Goal: Transaction & Acquisition: Purchase product/service

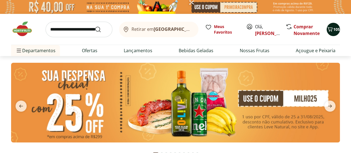
click at [331, 25] on div "105" at bounding box center [333, 29] width 4 height 9
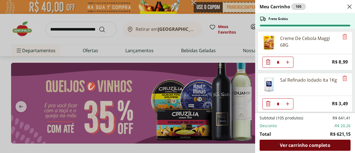
click at [307, 143] on span "Ver carrinho completo" at bounding box center [305, 145] width 50 height 4
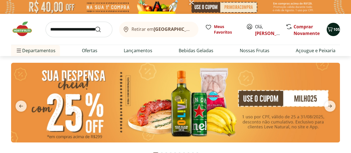
click at [336, 29] on span "105" at bounding box center [336, 29] width 7 height 5
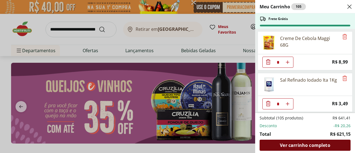
click at [303, 143] on span "Ver carrinho completo" at bounding box center [305, 145] width 50 height 4
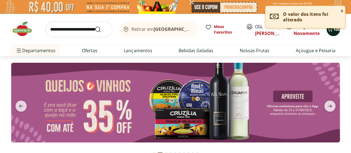
click at [332, 29] on icon "Carrinho" at bounding box center [329, 29] width 7 height 7
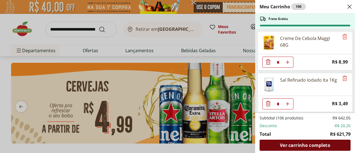
click at [303, 146] on span "Ver carrinho completo" at bounding box center [305, 145] width 50 height 4
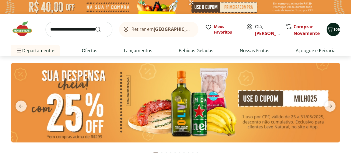
click at [332, 29] on icon "Carrinho" at bounding box center [329, 29] width 7 height 7
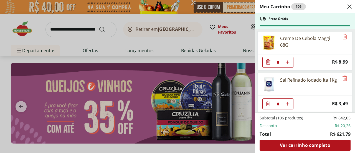
click at [307, 144] on span "Ver carrinho completo" at bounding box center [305, 145] width 50 height 4
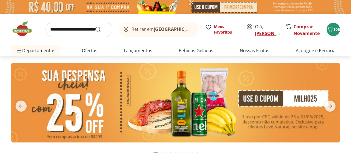
click at [264, 32] on link "[PERSON_NAME]" at bounding box center [273, 33] width 36 height 6
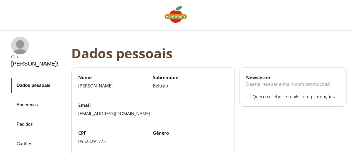
click at [175, 17] on img "Linha de sessão" at bounding box center [175, 14] width 22 height 17
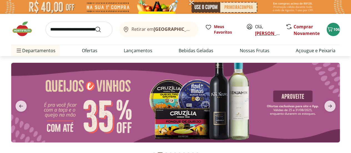
click at [265, 32] on link "FERNANDA" at bounding box center [273, 33] width 36 height 6
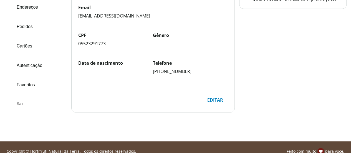
scroll to position [106, 0]
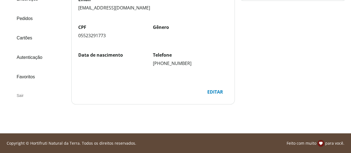
click at [18, 89] on div "Sair" at bounding box center [39, 95] width 56 height 13
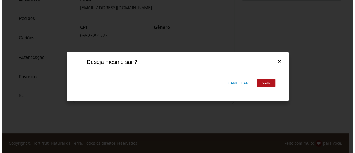
scroll to position [0, 0]
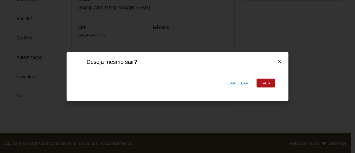
click at [266, 84] on div "Sair" at bounding box center [266, 83] width 18 height 8
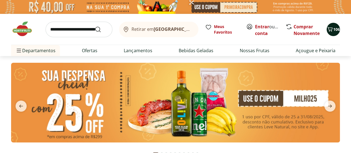
click at [335, 27] on span "106" at bounding box center [336, 29] width 7 height 5
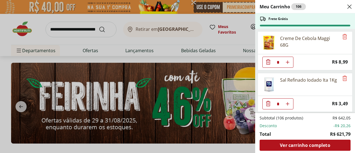
click at [350, 5] on icon "Close" at bounding box center [349, 6] width 7 height 7
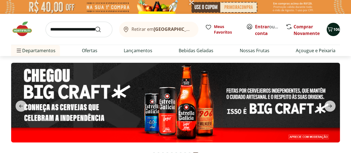
click at [332, 30] on icon "Carrinho" at bounding box center [329, 29] width 7 height 7
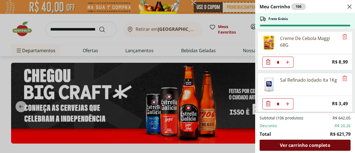
click at [309, 145] on span "Ver carrinho completo" at bounding box center [305, 145] width 50 height 4
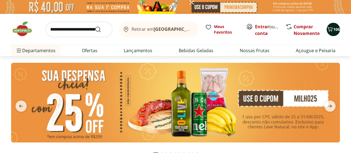
click at [333, 32] on span "106" at bounding box center [336, 29] width 7 height 5
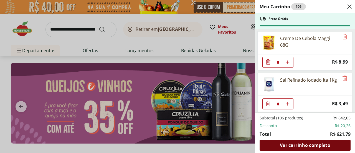
click at [304, 147] on span "Ver carrinho completo" at bounding box center [305, 145] width 50 height 4
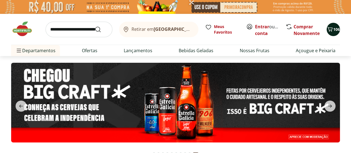
click at [337, 29] on span "106" at bounding box center [336, 29] width 7 height 5
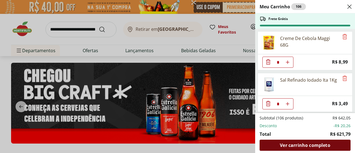
click at [315, 145] on span "Ver carrinho completo" at bounding box center [305, 145] width 50 height 4
